Goal: Task Accomplishment & Management: Manage account settings

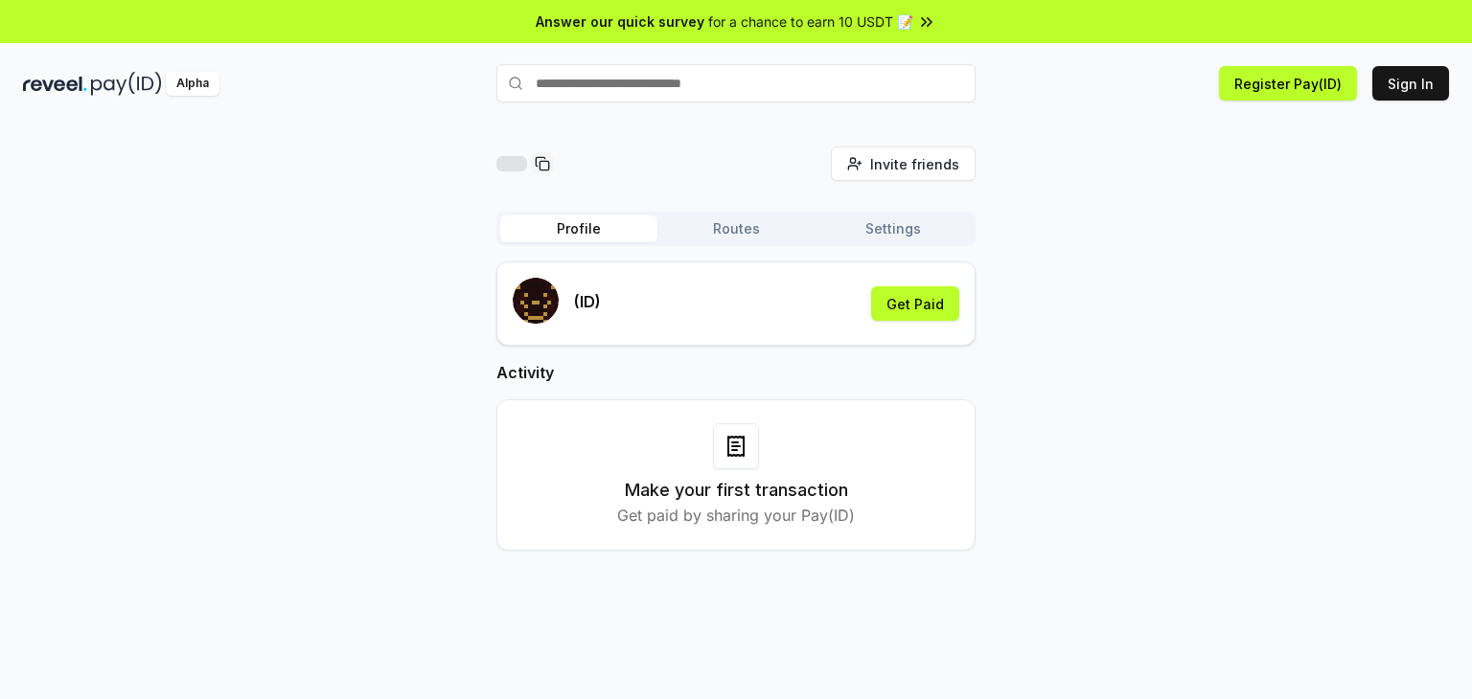
click at [1079, 242] on div "Invite friends Invite Profile Routes Settings (ID) Get Paid Activity Make your …" at bounding box center [736, 364] width 1426 height 435
